Goal: Task Accomplishment & Management: Use online tool/utility

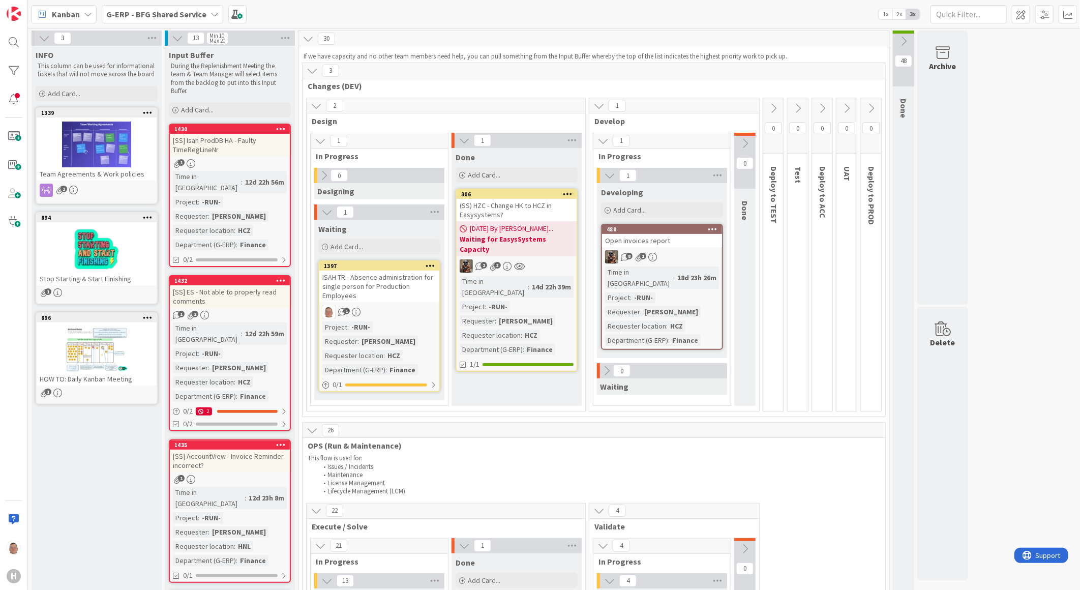
scroll to position [169, 0]
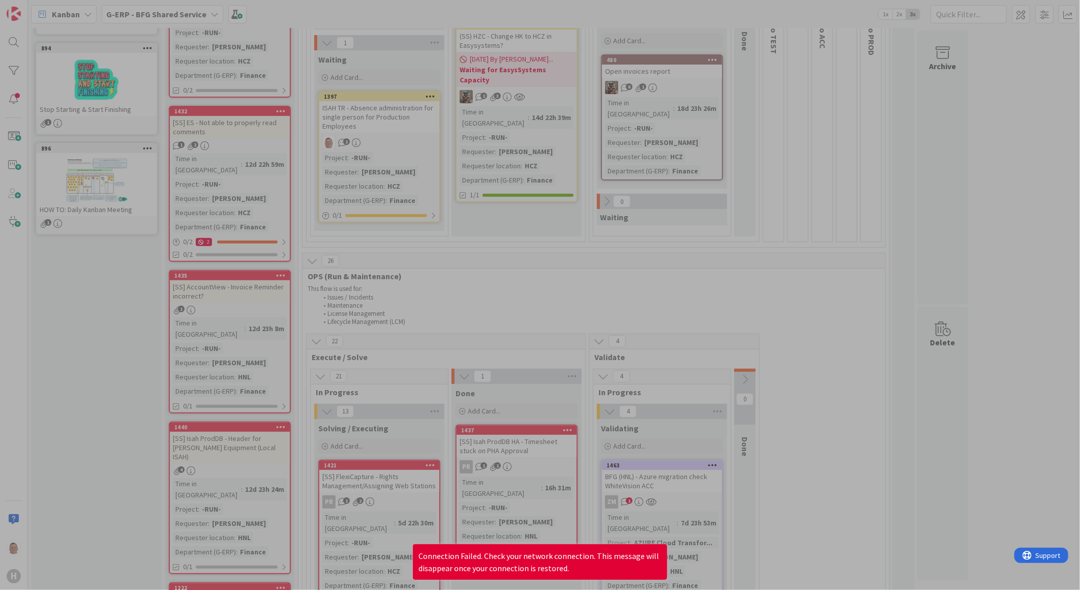
click at [1013, 172] on div at bounding box center [540, 295] width 1080 height 590
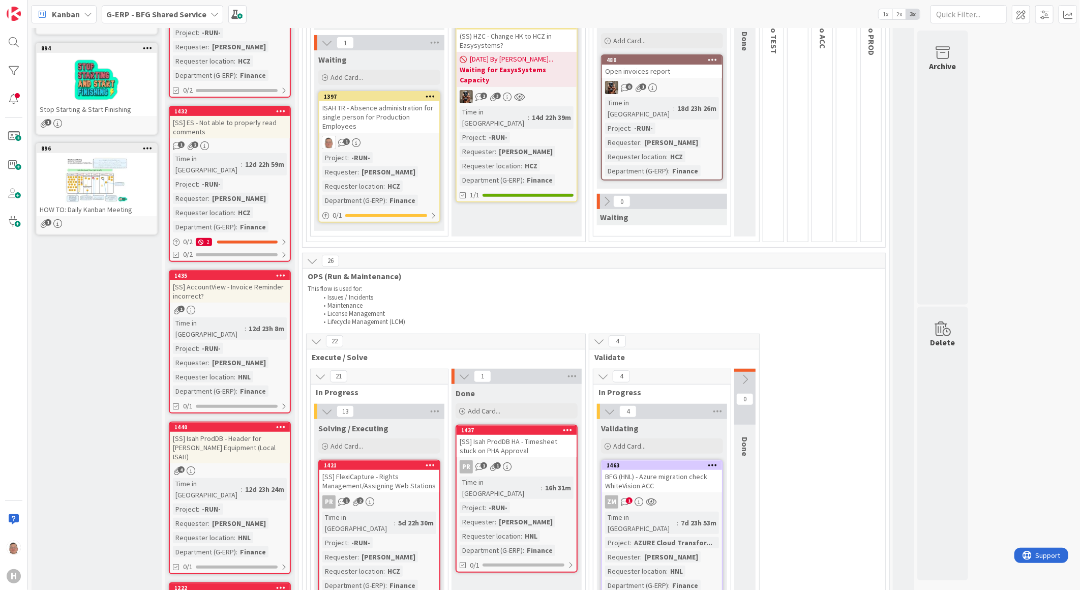
drag, startPoint x: 1048, startPoint y: 205, endPoint x: 1040, endPoint y: 207, distance: 8.5
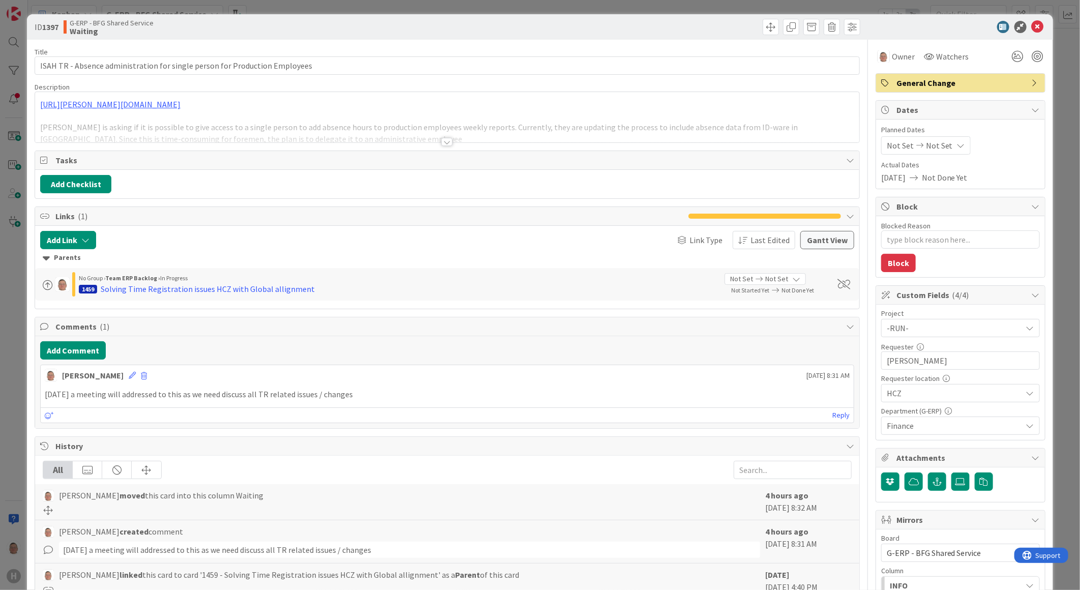
type textarea "x"
click at [1031, 28] on icon at bounding box center [1037, 27] width 12 height 12
